Goal: Task Accomplishment & Management: Manage account settings

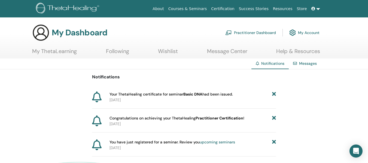
click at [317, 9] on link at bounding box center [315, 9] width 13 height 10
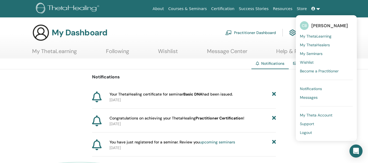
click at [309, 98] on span "Messages" at bounding box center [309, 97] width 18 height 5
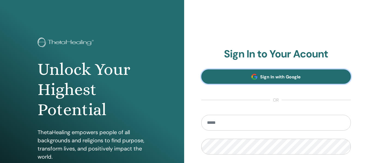
click at [273, 76] on span "Sign In with Google" at bounding box center [280, 77] width 41 height 6
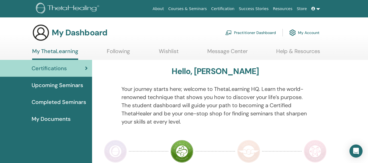
click at [312, 9] on icon at bounding box center [313, 9] width 4 height 4
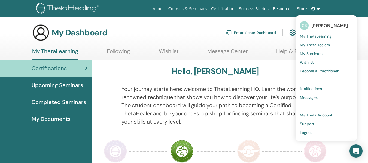
click at [315, 88] on span "Notifications" at bounding box center [311, 88] width 22 height 5
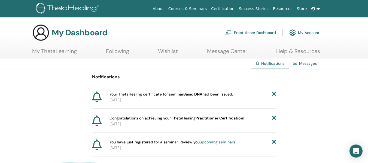
click at [314, 8] on icon at bounding box center [313, 9] width 4 height 4
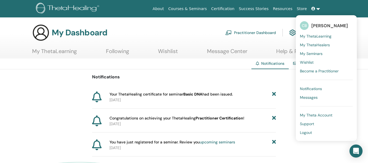
click at [310, 96] on span "Messages" at bounding box center [309, 97] width 18 height 5
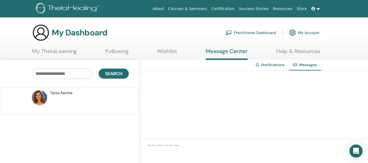
click at [269, 67] on link "Notifications" at bounding box center [272, 64] width 23 height 5
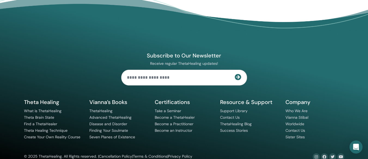
scroll to position [196, 0]
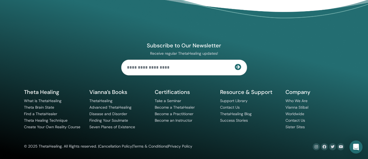
click at [360, 123] on footer "Subscribe to Our Newsletter Receive regular ThetaHealing updates! Theta Healing…" at bounding box center [184, 69] width 368 height 180
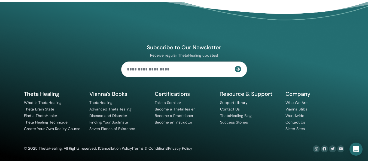
scroll to position [0, 0]
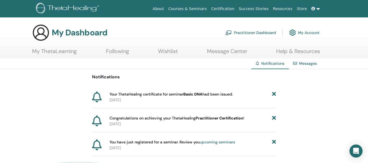
click at [316, 9] on link at bounding box center [315, 9] width 13 height 10
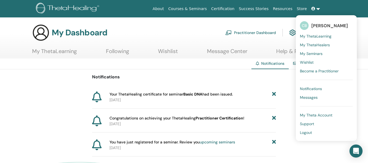
click at [302, 9] on link "Store" at bounding box center [301, 9] width 14 height 10
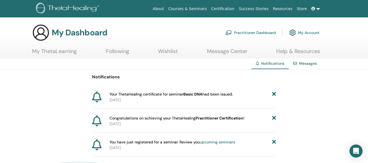
click at [318, 9] on link at bounding box center [315, 9] width 13 height 10
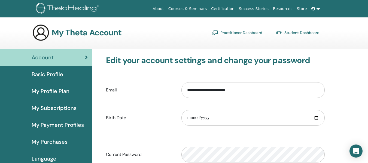
click at [57, 72] on span "Basic Profile" at bounding box center [48, 74] width 32 height 8
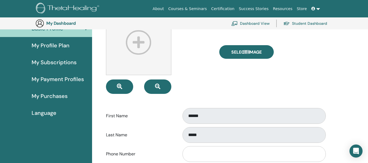
scroll to position [60, 0]
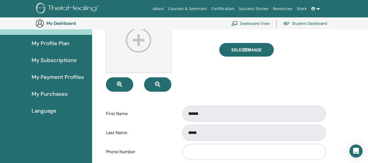
click at [59, 43] on span "My Profile Plan" at bounding box center [51, 43] width 38 height 8
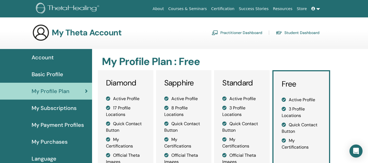
click at [66, 108] on span "My Subscriptions" at bounding box center [54, 108] width 45 height 8
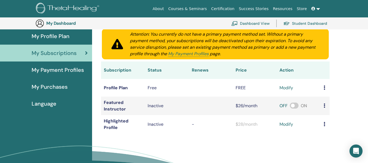
scroll to position [65, 0]
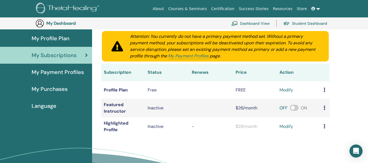
click at [363, 58] on div "My Subscriptions Subscriptions Purchases Attention: You currently do not have a…" at bounding box center [230, 99] width 276 height 206
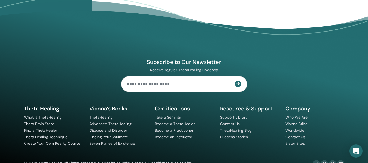
scroll to position [216, 0]
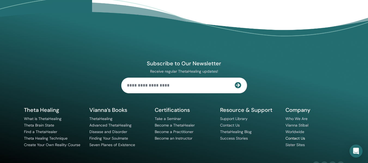
click at [300, 139] on link "Contact Us" at bounding box center [295, 138] width 20 height 5
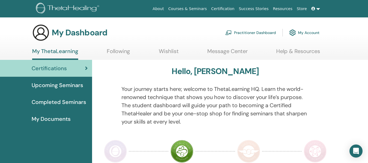
click at [316, 7] on span at bounding box center [313, 9] width 5 height 4
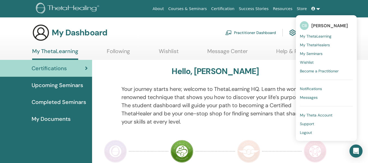
click at [320, 115] on span "My Theta Account" at bounding box center [316, 115] width 32 height 5
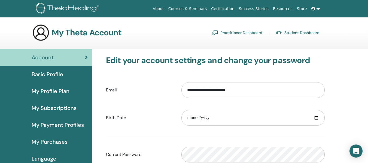
click at [59, 76] on span "Basic Profile" at bounding box center [48, 74] width 32 height 8
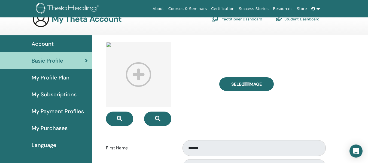
scroll to position [15, 0]
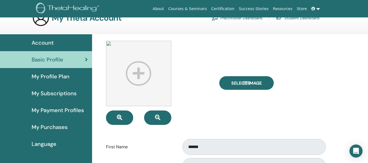
click at [58, 94] on span "My Subscriptions" at bounding box center [54, 93] width 45 height 8
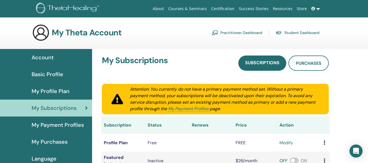
click at [57, 121] on span "My Payment Profiles" at bounding box center [58, 125] width 52 height 8
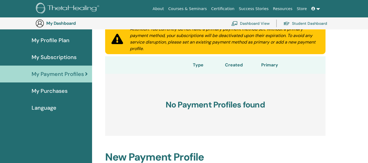
scroll to position [68, 0]
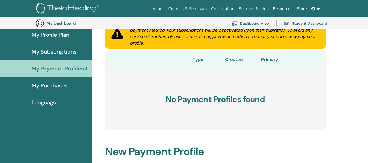
click at [51, 88] on span "My Purchases" at bounding box center [50, 85] width 36 height 8
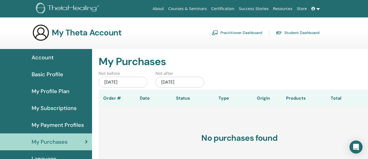
click at [51, 157] on span "Language" at bounding box center [44, 159] width 25 height 8
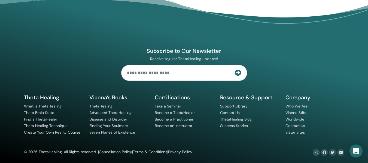
scroll to position [172, 0]
